Goal: Find specific page/section: Find specific page/section

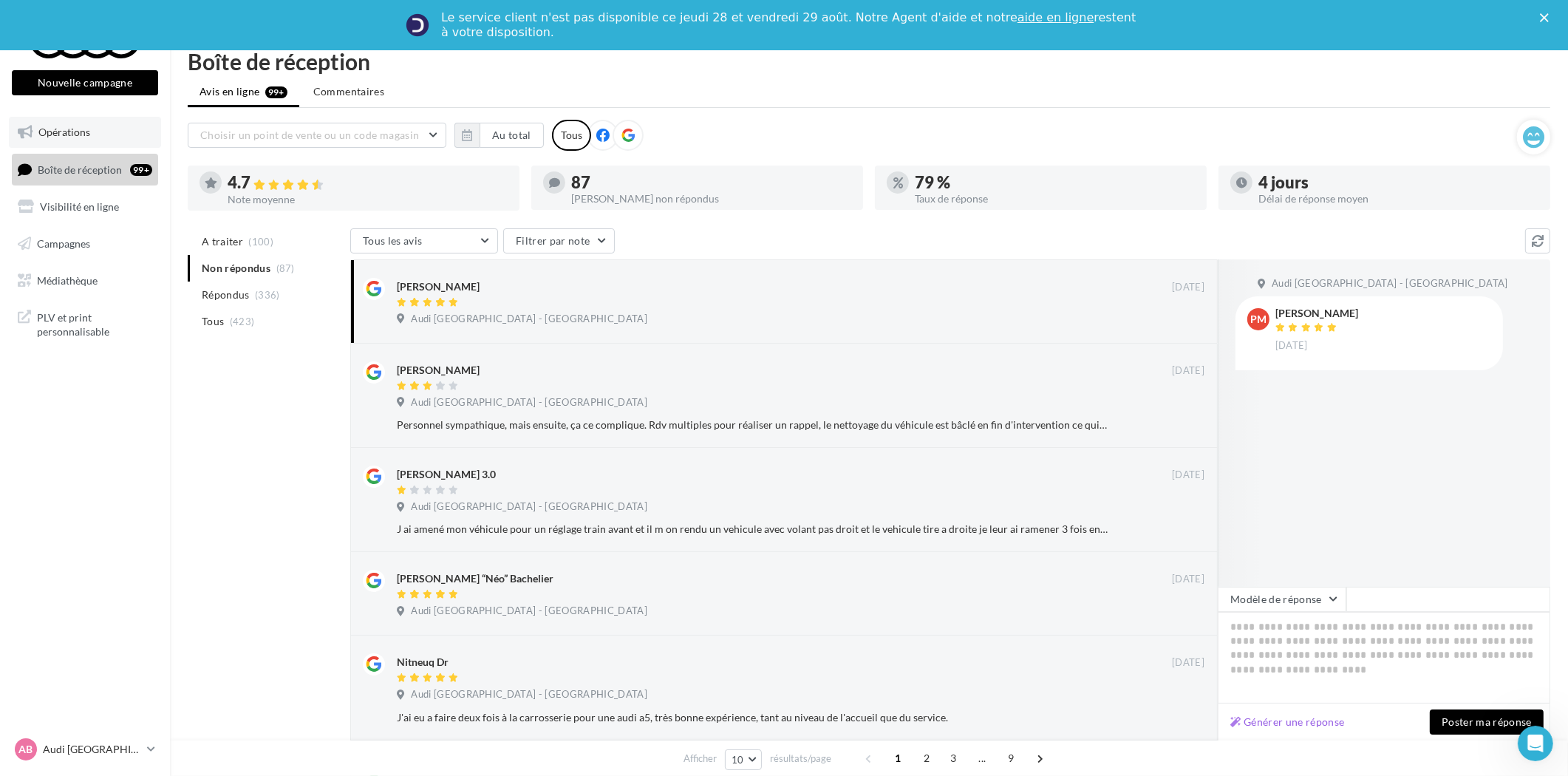
click at [75, 126] on span "Opérations" at bounding box center [64, 132] width 52 height 13
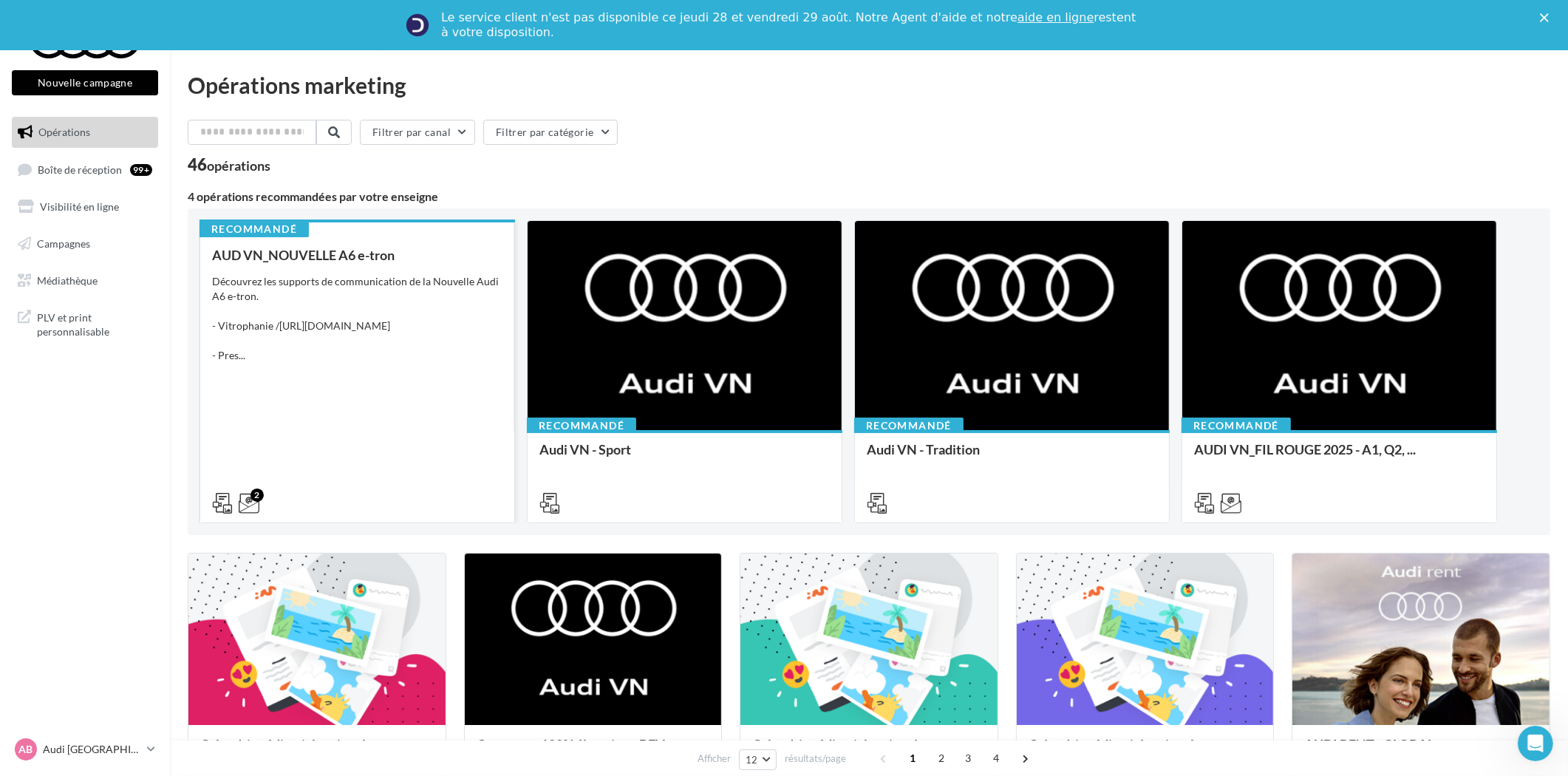
click at [416, 315] on div "Découvrez les supports de communication de la Nouvelle Audi A6 e-tron. - Vitrop…" at bounding box center [357, 318] width 291 height 88
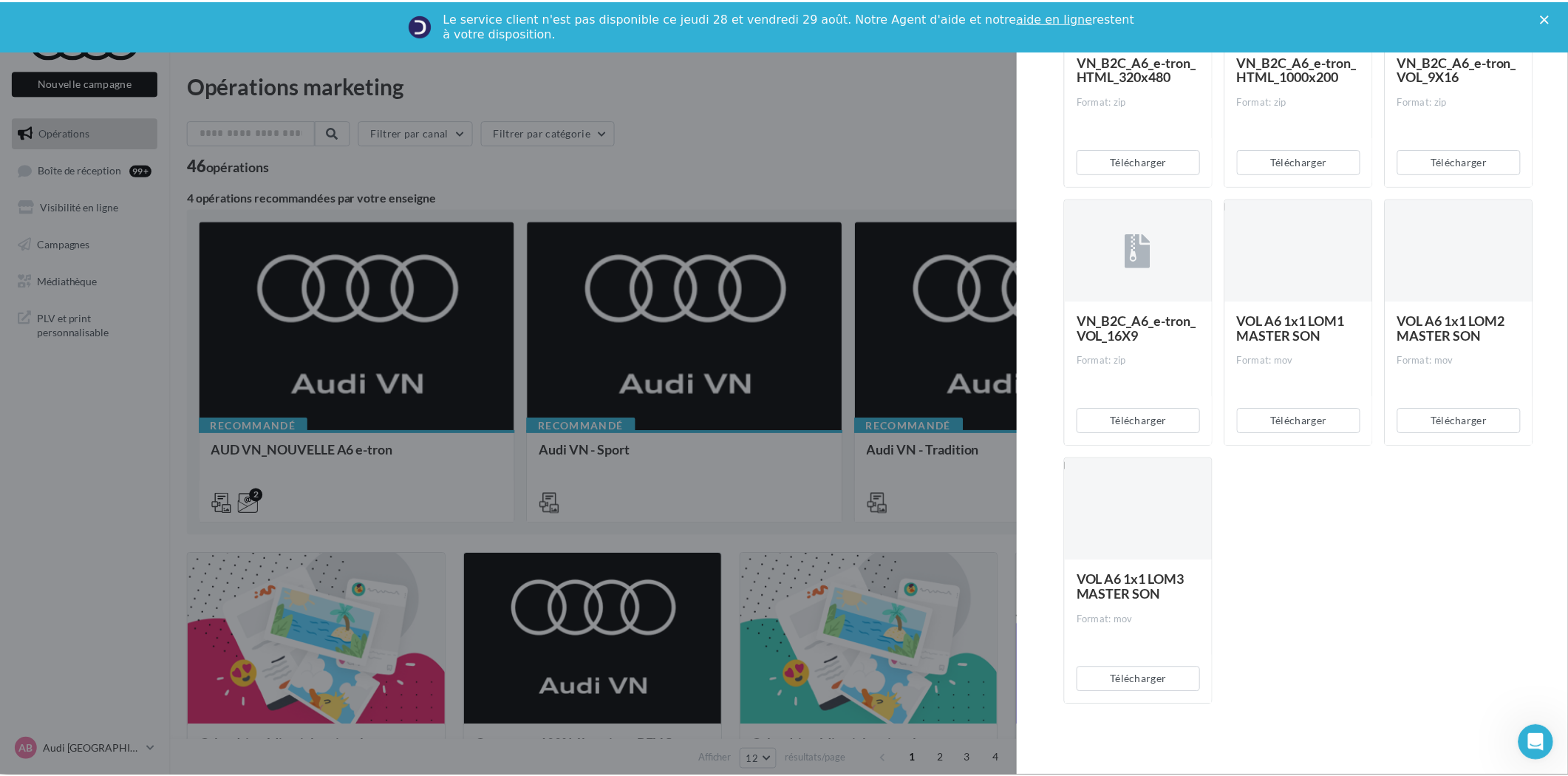
scroll to position [1344, 0]
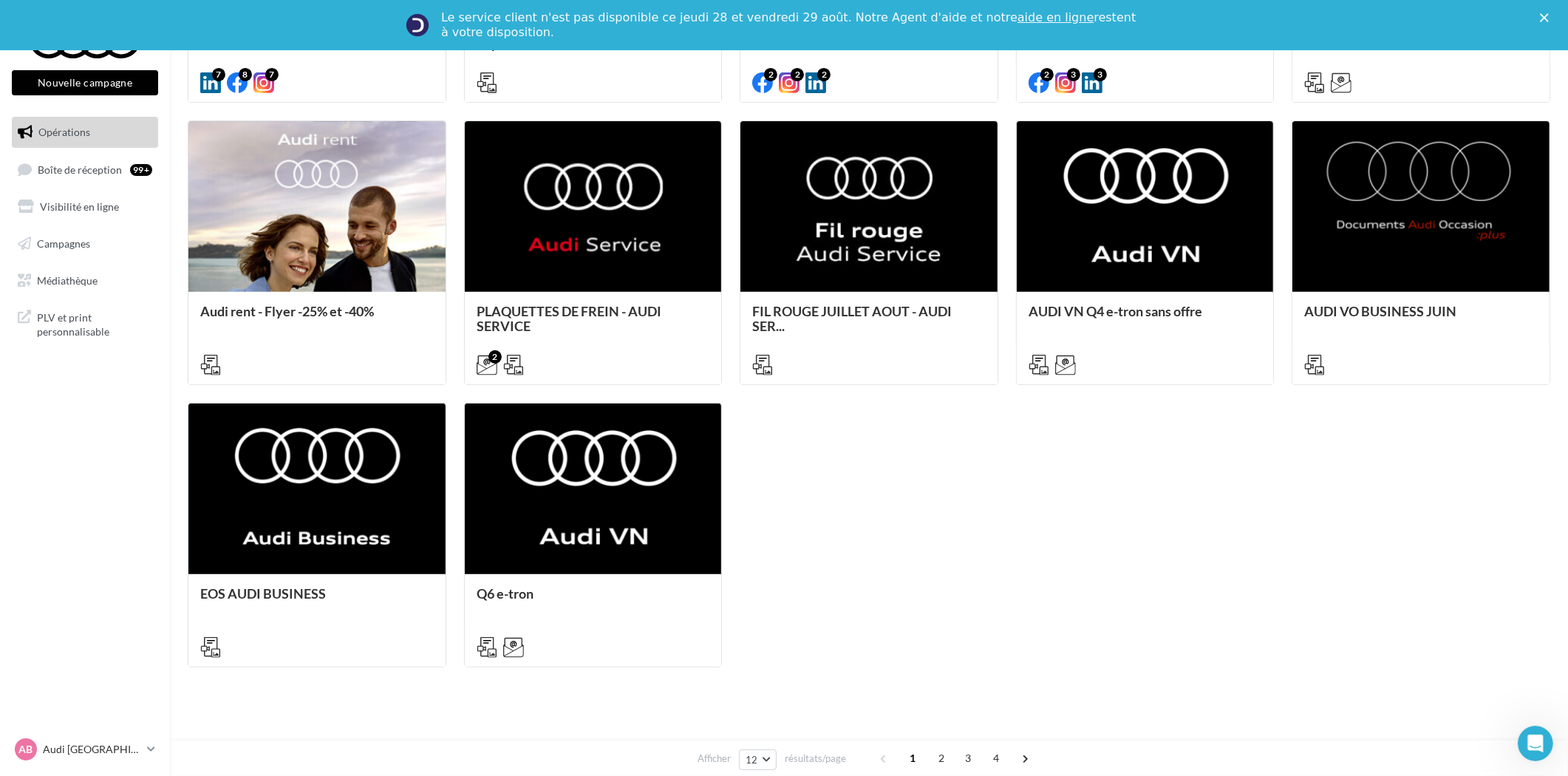
scroll to position [729, 0]
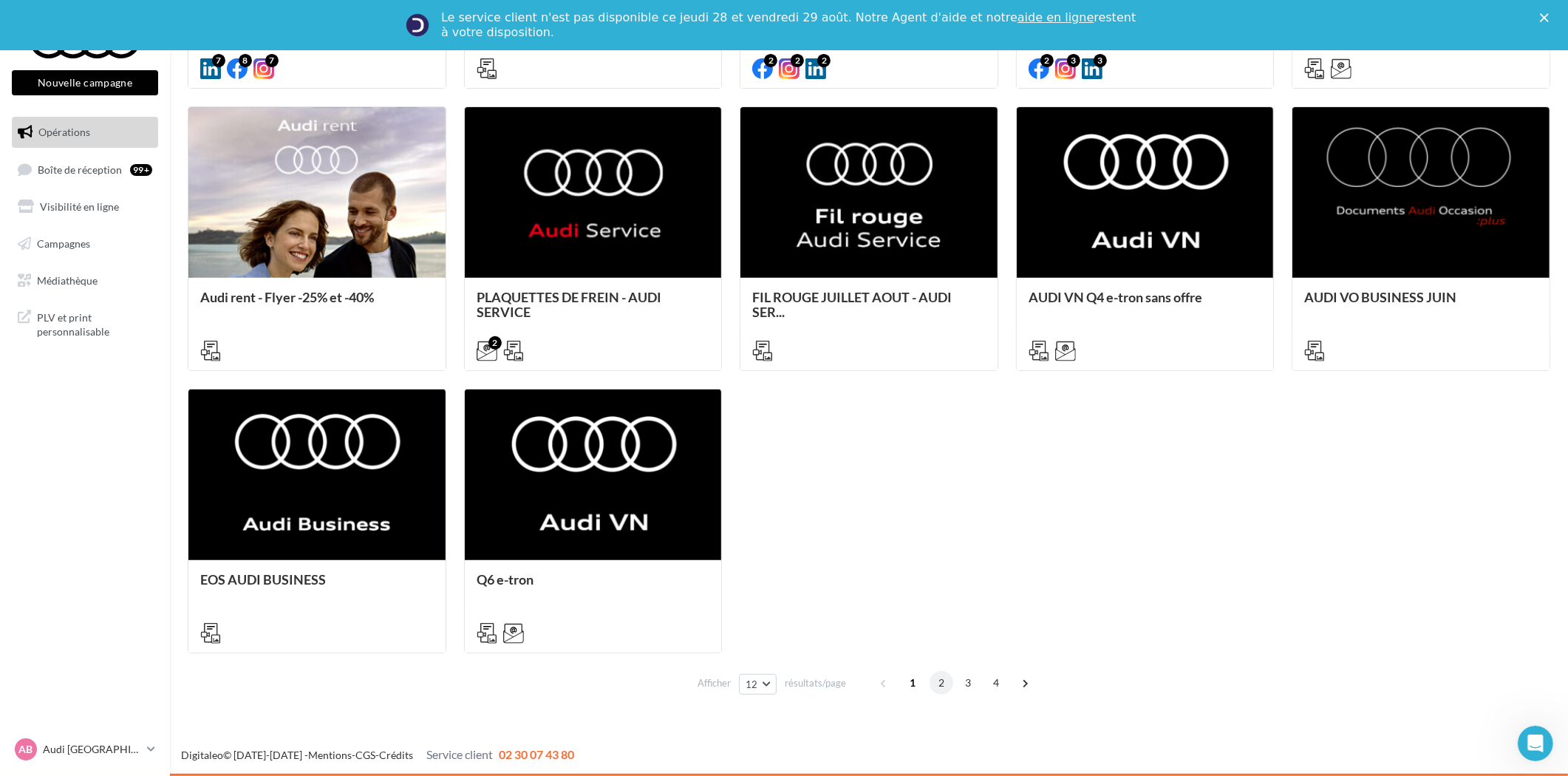
click at [948, 677] on span "2" at bounding box center [941, 682] width 24 height 24
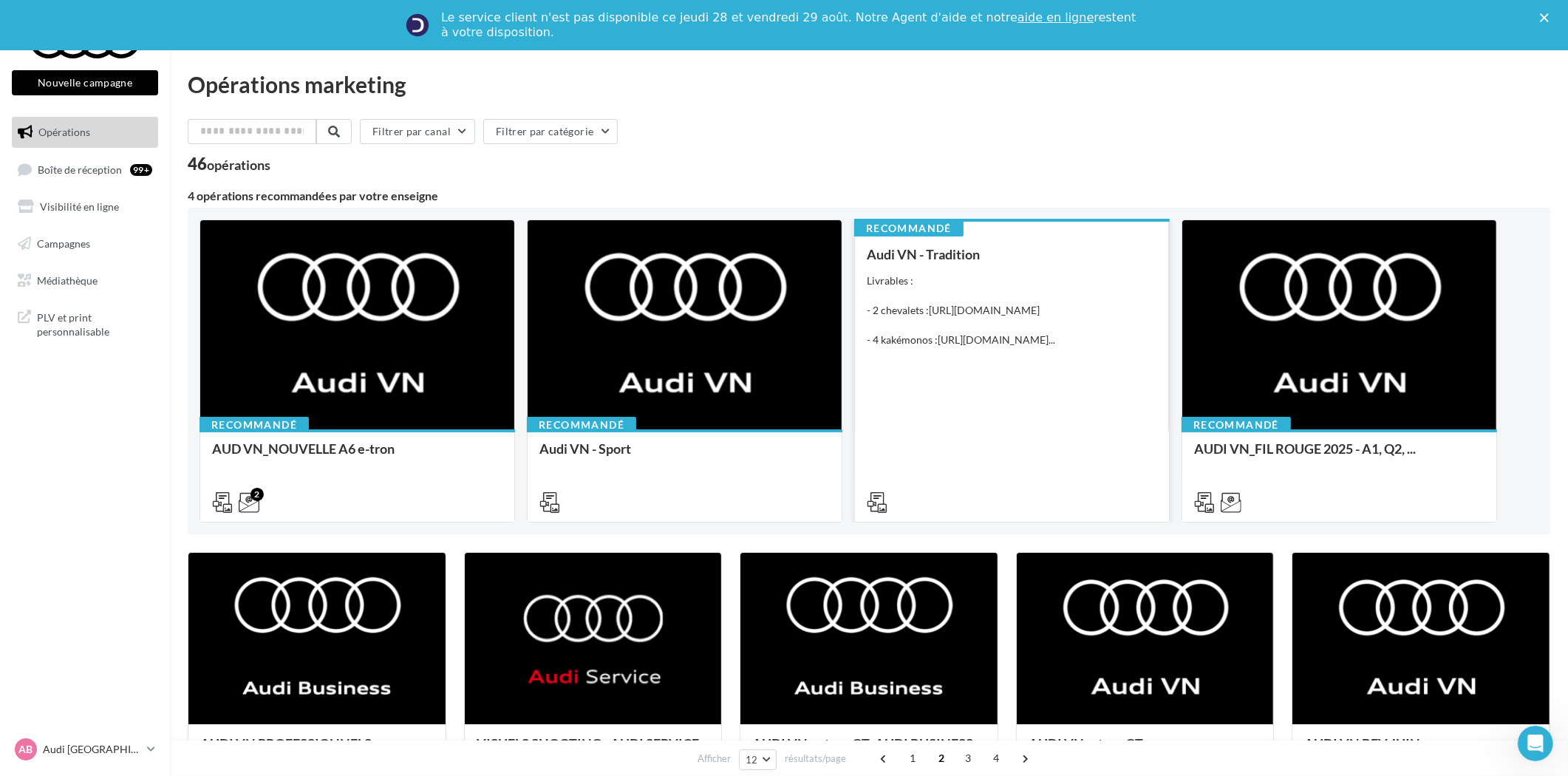
scroll to position [0, 0]
